Goal: Find specific page/section: Find specific page/section

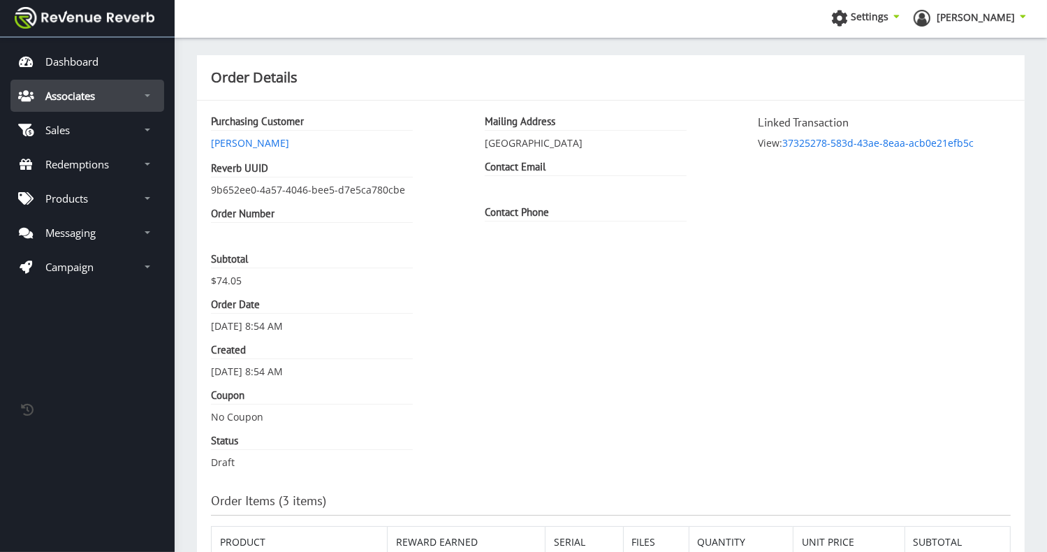
click at [125, 89] on link "Associates" at bounding box center [87, 96] width 154 height 32
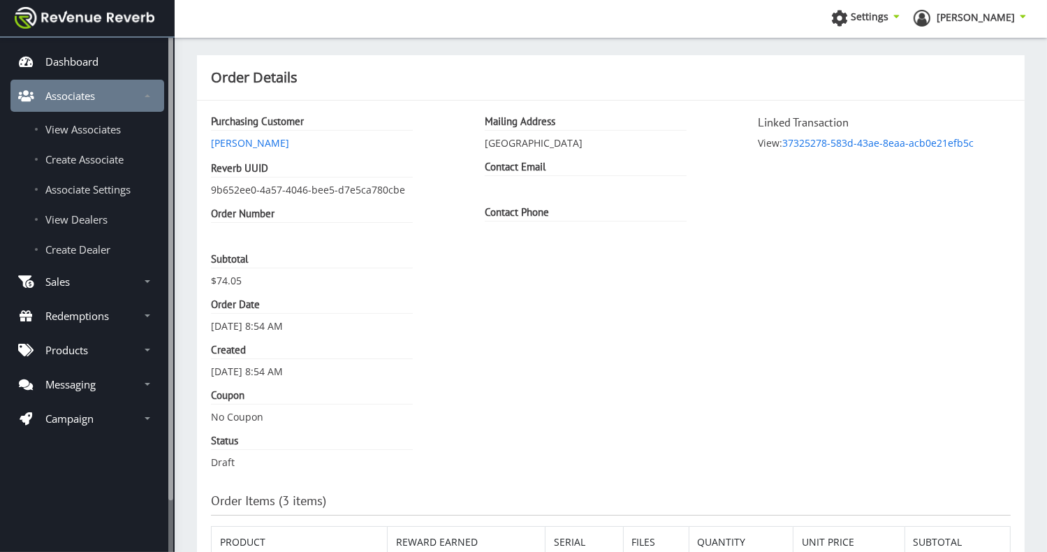
scroll to position [10, 10]
click at [110, 129] on span "View Associates" at bounding box center [82, 129] width 75 height 14
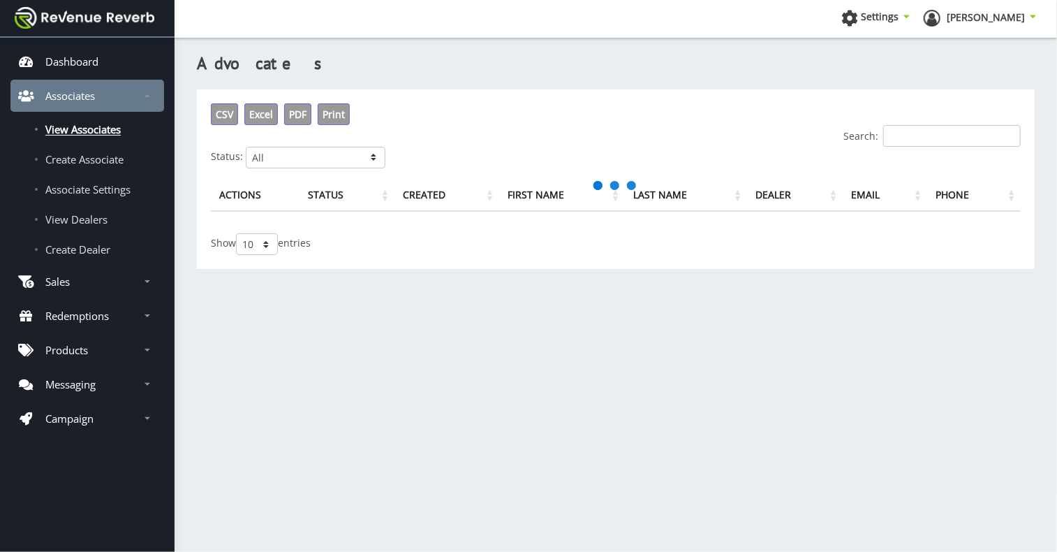
scroll to position [10, 10]
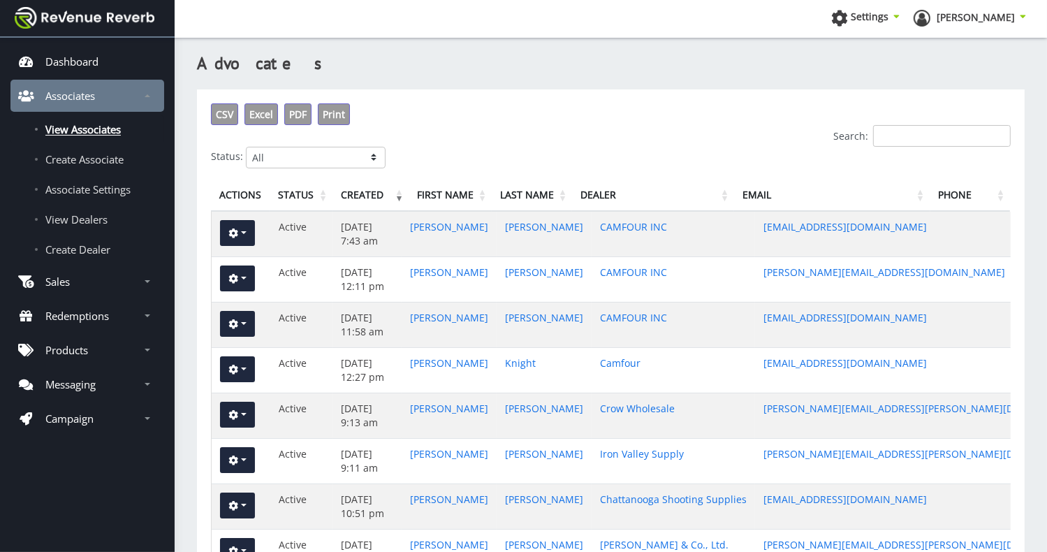
click at [372, 160] on select "All Active Pending Approval Deactivated" at bounding box center [316, 158] width 140 height 22
click at [246, 147] on select "All Active Pending Approval Deactivated" at bounding box center [316, 158] width 140 height 22
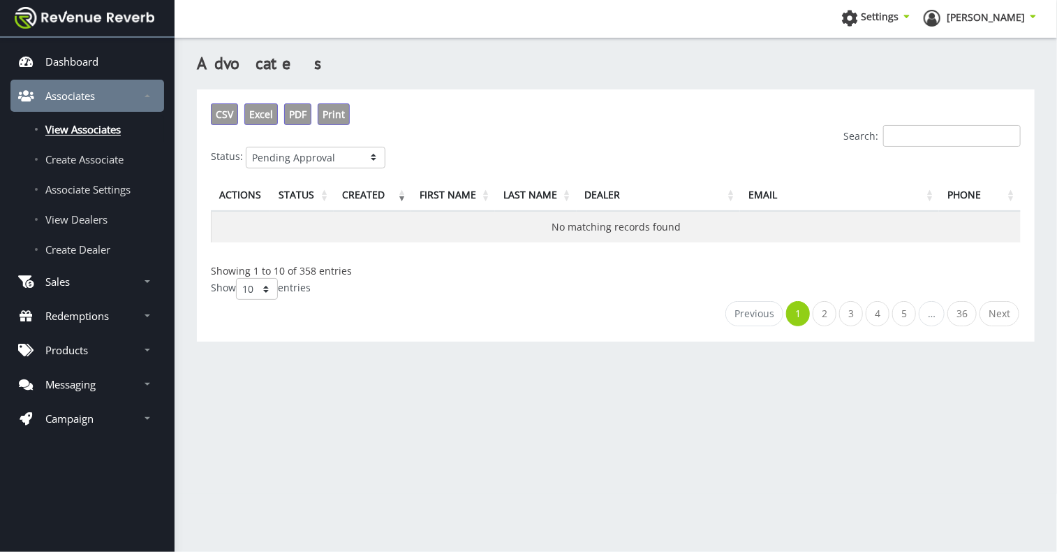
click at [374, 157] on select "All Active Pending Approval Deactivated" at bounding box center [316, 158] width 140 height 22
select select "1"
click at [246, 147] on select "All Active Pending Approval Deactivated" at bounding box center [316, 158] width 140 height 22
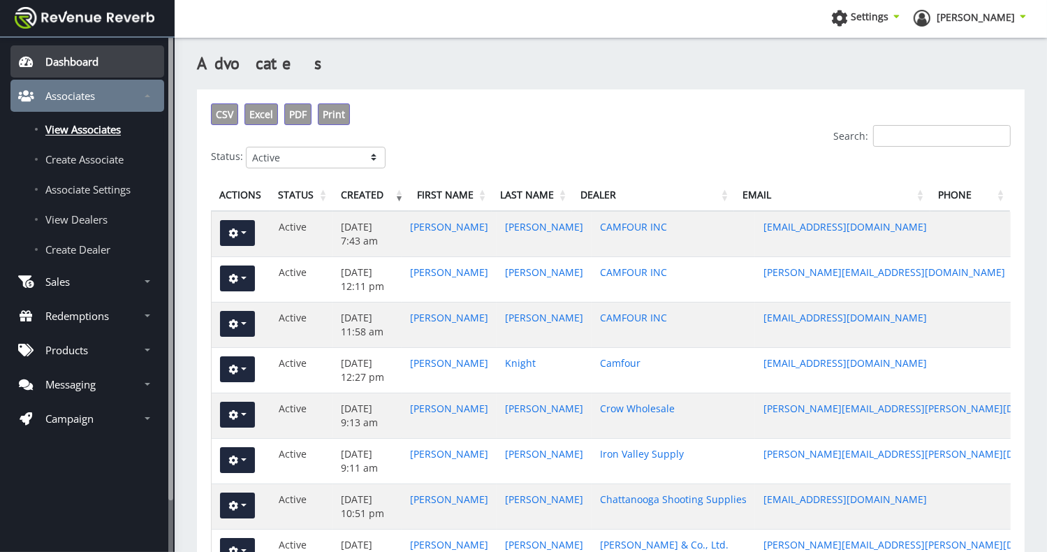
click at [79, 60] on p "Dashboard" at bounding box center [71, 61] width 53 height 14
